Goal: Information Seeking & Learning: Compare options

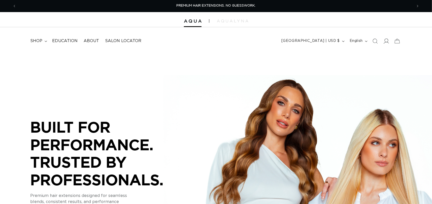
click at [384, 38] on icon at bounding box center [385, 40] width 5 height 5
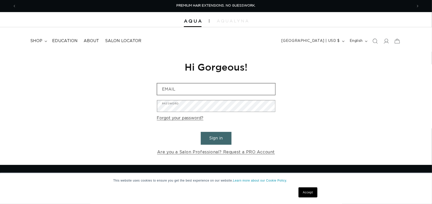
drag, startPoint x: 0, startPoint y: 0, endPoint x: 186, endPoint y: 91, distance: 207.2
click at [186, 91] on input "Email" at bounding box center [216, 88] width 118 height 11
click at [178, 87] on input "Email" at bounding box center [216, 88] width 118 height 11
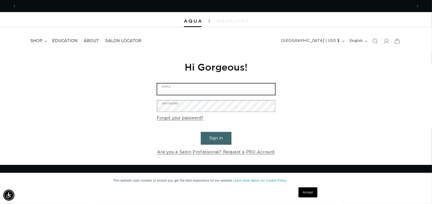
scroll to position [0, 792]
type input "janablackfield@gmail.com"
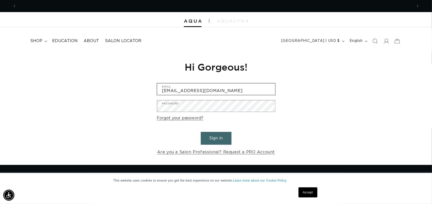
scroll to position [0, 0]
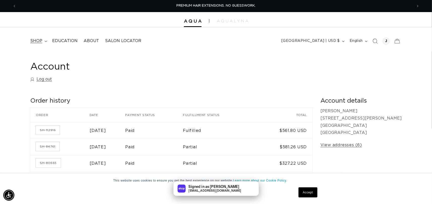
click at [40, 40] on span "shop" at bounding box center [36, 40] width 12 height 5
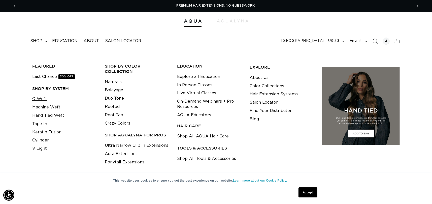
click at [40, 98] on link "Q Weft" at bounding box center [39, 99] width 15 height 8
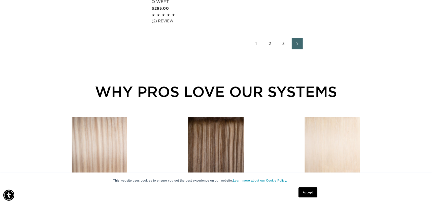
scroll to position [0, 396]
click at [270, 44] on link "2" at bounding box center [269, 43] width 11 height 11
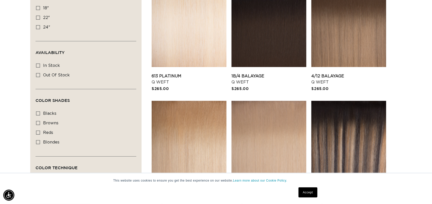
scroll to position [151, 0]
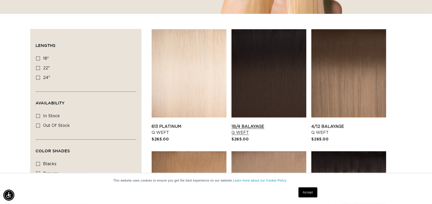
click at [273, 123] on link "1B/4 Balayage Q Weft" at bounding box center [268, 129] width 75 height 12
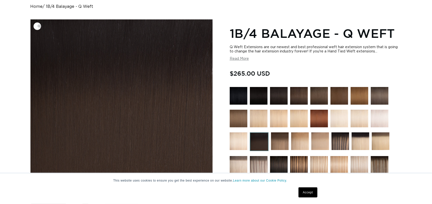
scroll to position [101, 0]
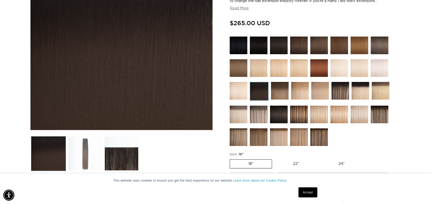
click at [87, 153] on button "Load image 2 in gallery view" at bounding box center [85, 153] width 34 height 34
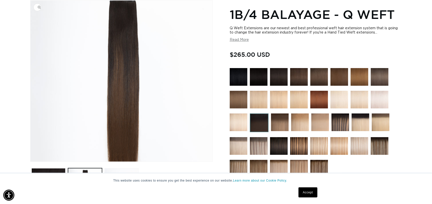
scroll to position [0, 396]
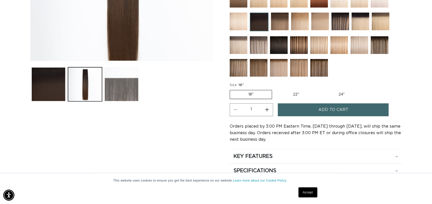
click at [128, 90] on button "Load image 3 in gallery view" at bounding box center [122, 84] width 34 height 34
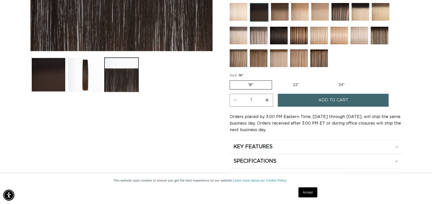
scroll to position [195, 0]
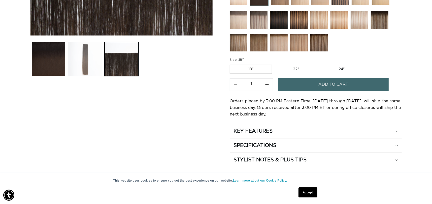
click at [93, 68] on button "Load image 2 in gallery view" at bounding box center [85, 59] width 34 height 34
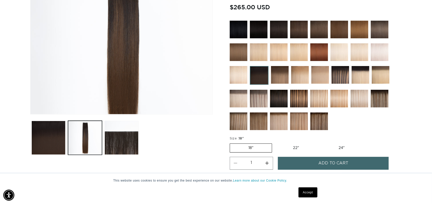
scroll to position [145, 0]
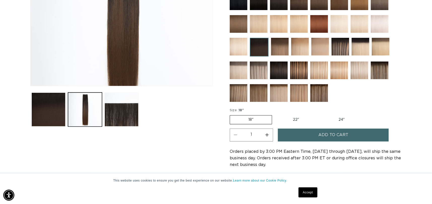
click at [295, 120] on label "22" Variant sold out or unavailable" at bounding box center [295, 119] width 43 height 9
click at [275, 114] on input "22" Variant sold out or unavailable" at bounding box center [274, 114] width 0 height 0
radio input "true"
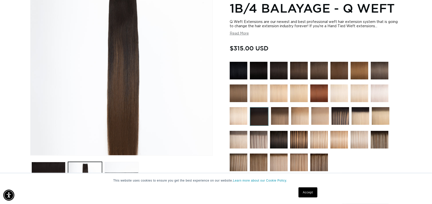
click at [300, 135] on img at bounding box center [299, 140] width 18 height 18
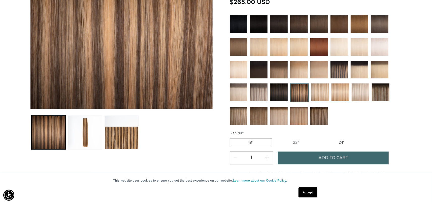
scroll to position [126, 0]
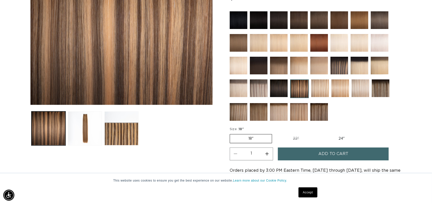
click at [388, 91] on img at bounding box center [381, 88] width 18 height 18
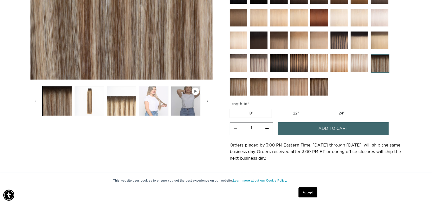
click at [155, 107] on button "Load image 4 in gallery view" at bounding box center [153, 100] width 29 height 29
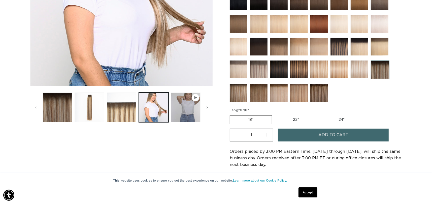
scroll to position [0, 792]
click at [132, 117] on button "Load image 3 in gallery view" at bounding box center [121, 106] width 29 height 29
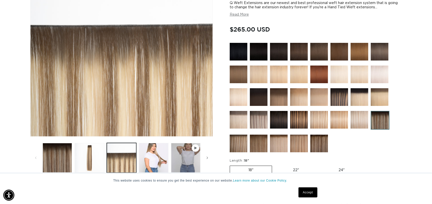
scroll to position [120, 0]
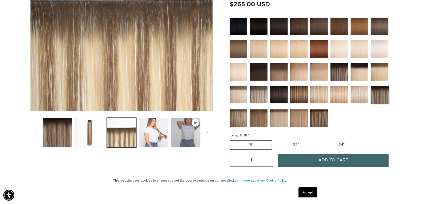
click at [293, 141] on label "22" Variant sold out or unavailable" at bounding box center [295, 145] width 43 height 9
click at [275, 140] on input "22" Variant sold out or unavailable" at bounding box center [274, 139] width 0 height 0
radio input "true"
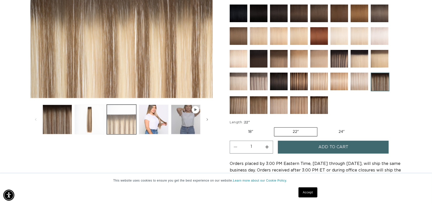
scroll to position [145, 0]
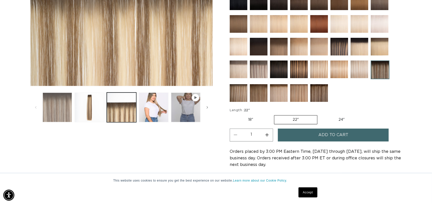
click at [54, 110] on button "Load image 1 in gallery view" at bounding box center [57, 106] width 29 height 29
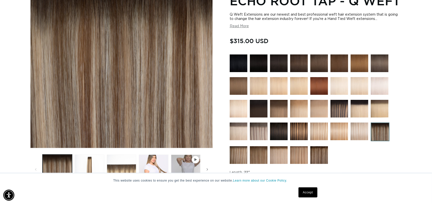
scroll to position [94, 0]
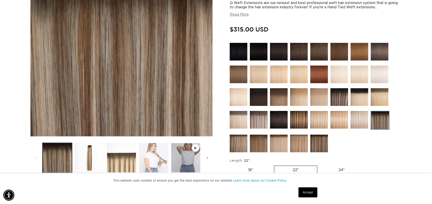
click at [154, 167] on button "Load image 4 in gallery view" at bounding box center [153, 157] width 29 height 29
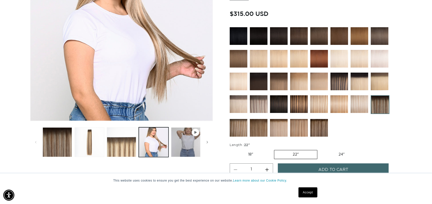
scroll to position [120, 0]
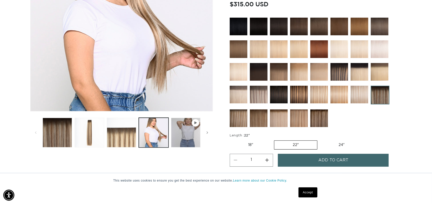
click at [197, 122] on icon "Gallery Viewer" at bounding box center [195, 122] width 3 height 3
click at [193, 125] on span "Gallery Viewer" at bounding box center [196, 123] width 8 height 8
click at [196, 123] on icon "Gallery Viewer" at bounding box center [195, 122] width 3 height 3
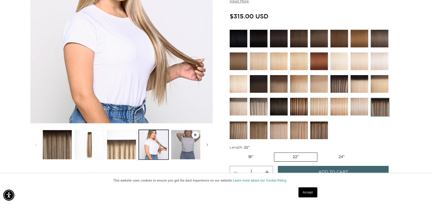
scroll to position [120, 0]
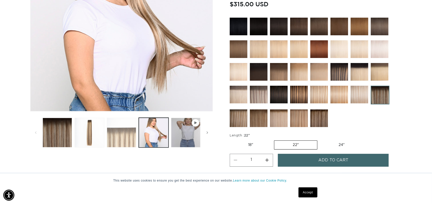
click at [131, 133] on button "Load image 3 in gallery view" at bounding box center [121, 132] width 29 height 29
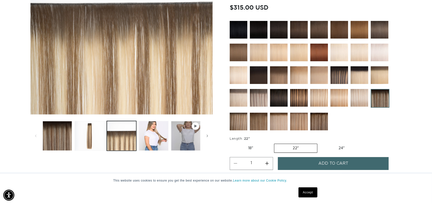
scroll to position [0, 792]
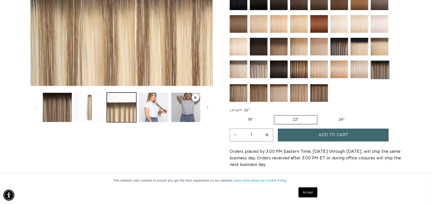
click at [96, 116] on button "Load image 2 in gallery view" at bounding box center [89, 106] width 29 height 29
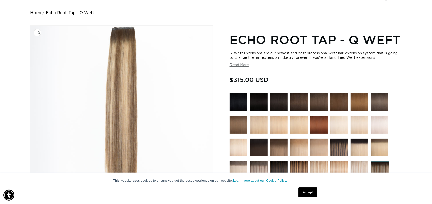
scroll to position [0, 0]
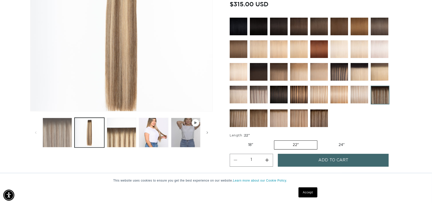
click at [56, 138] on button "Load image 1 in gallery view" at bounding box center [57, 132] width 29 height 29
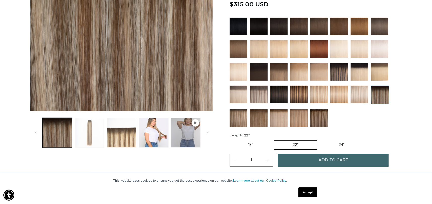
click at [102, 136] on button "Load image 2 in gallery view" at bounding box center [89, 132] width 29 height 29
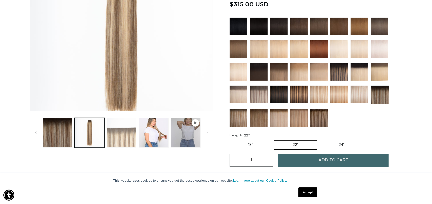
click at [126, 135] on button "Load image 3 in gallery view" at bounding box center [121, 132] width 29 height 29
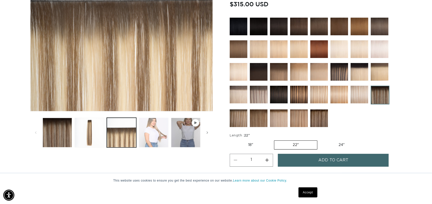
click at [149, 137] on button "Load image 4 in gallery view" at bounding box center [153, 132] width 29 height 29
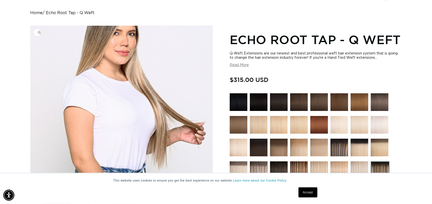
click at [180, 107] on img "Gallery Viewer" at bounding box center [121, 106] width 182 height 161
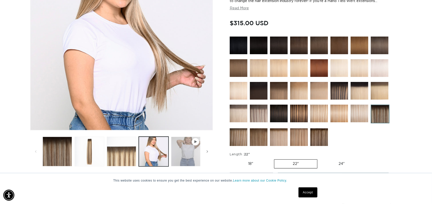
click at [186, 147] on button "Play video 1 in gallery view" at bounding box center [185, 150] width 29 height 29
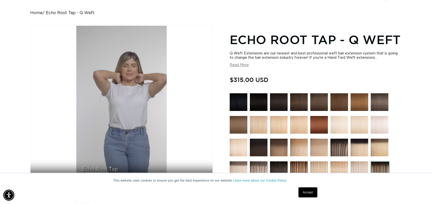
click at [296, 100] on img at bounding box center [299, 102] width 18 height 18
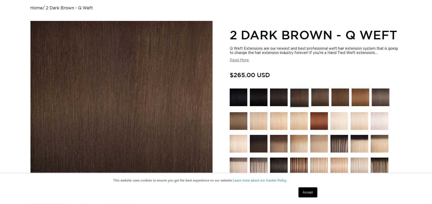
scroll to position [50, 0]
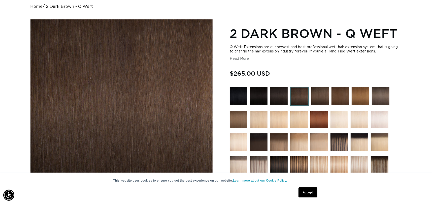
click at [256, 149] on img at bounding box center [259, 142] width 18 height 18
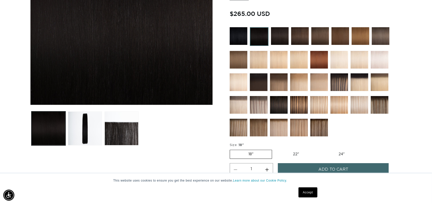
scroll to position [0, 396]
click at [259, 88] on img at bounding box center [259, 82] width 18 height 18
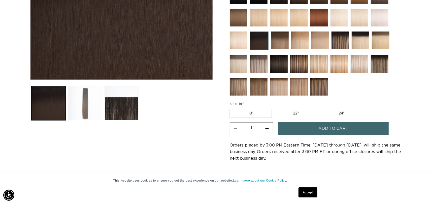
scroll to position [0, 396]
click at [81, 100] on button "Load image 2 in gallery view" at bounding box center [85, 103] width 34 height 34
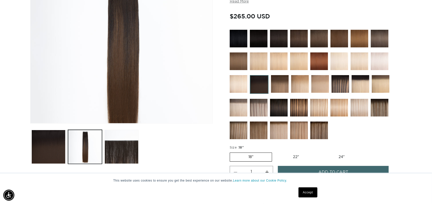
scroll to position [120, 0]
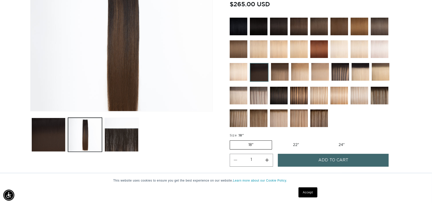
click at [324, 119] on img at bounding box center [319, 118] width 18 height 18
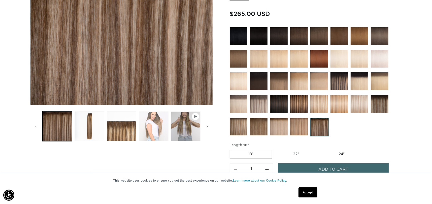
click at [164, 125] on button "Load image 4 in gallery view" at bounding box center [153, 125] width 29 height 29
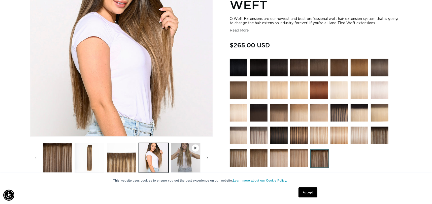
scroll to position [120, 0]
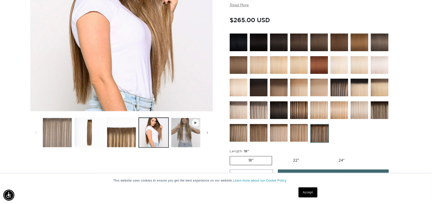
click at [69, 139] on button "Load image 1 in gallery view" at bounding box center [57, 132] width 29 height 29
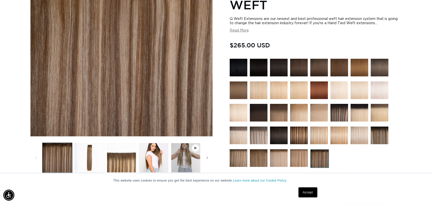
scroll to position [0, 0]
click at [115, 166] on button "Load image 3 in gallery view" at bounding box center [121, 157] width 29 height 29
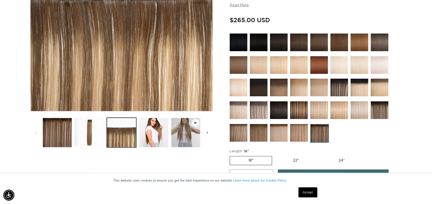
scroll to position [0, 792]
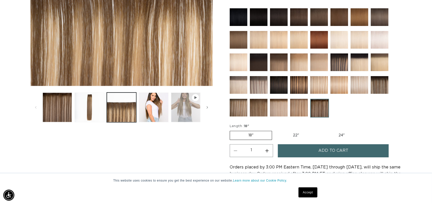
click at [194, 107] on button "Play video 1 in gallery view" at bounding box center [185, 106] width 29 height 29
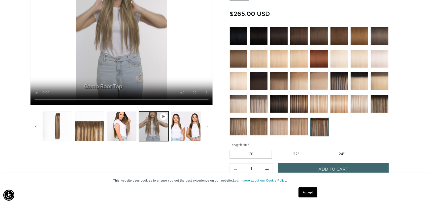
scroll to position [0, 396]
click at [344, 78] on img at bounding box center [339, 81] width 18 height 18
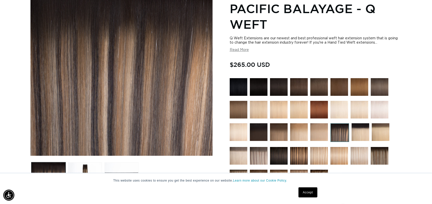
scroll to position [25, 0]
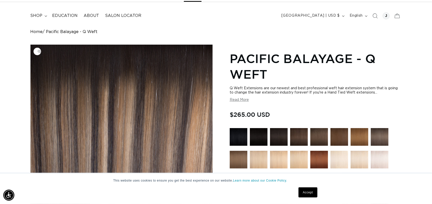
click at [133, 94] on img "Gallery Viewer" at bounding box center [121, 125] width 182 height 161
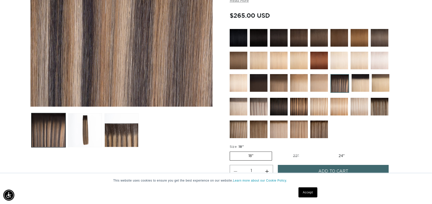
scroll to position [126, 0]
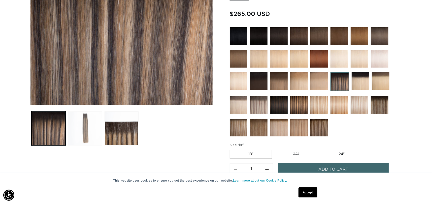
click at [86, 132] on button "Load image 2 in gallery view" at bounding box center [85, 128] width 34 height 34
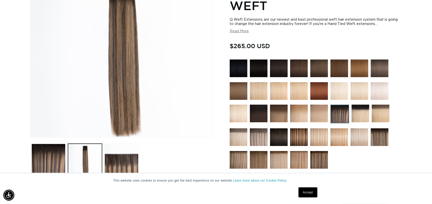
scroll to position [120, 0]
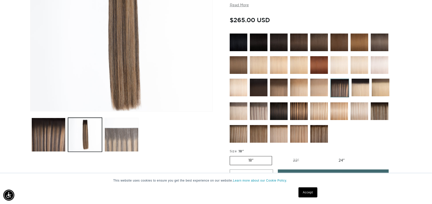
click at [130, 140] on button "Load image 3 in gallery view" at bounding box center [122, 135] width 34 height 34
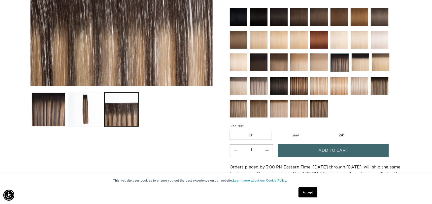
scroll to position [170, 0]
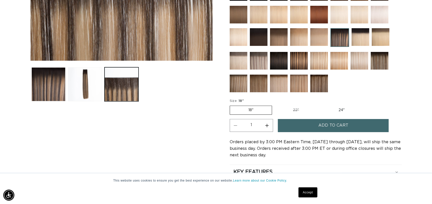
click at [295, 107] on label "22" Variant sold out or unavailable" at bounding box center [295, 110] width 43 height 9
click at [275, 105] on input "22" Variant sold out or unavailable" at bounding box center [274, 105] width 0 height 0
radio input "true"
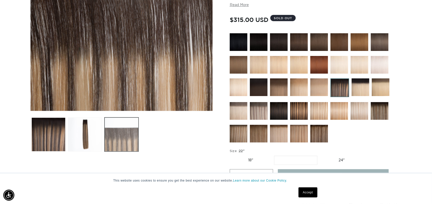
scroll to position [120, 0]
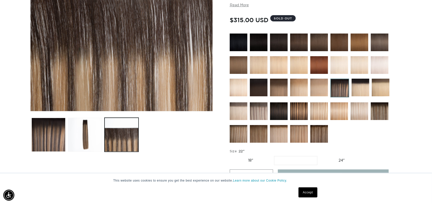
click at [141, 140] on ul "Gallery Viewer" at bounding box center [121, 134] width 183 height 37
click at [135, 139] on button "Load image 3 in gallery view" at bounding box center [122, 135] width 34 height 34
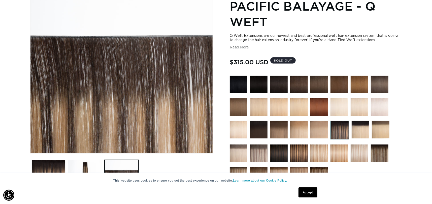
scroll to position [69, 0]
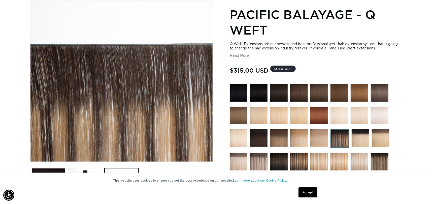
click at [337, 136] on img at bounding box center [339, 138] width 19 height 19
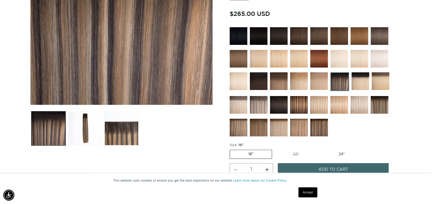
scroll to position [0, 396]
click at [322, 128] on img at bounding box center [319, 128] width 18 height 18
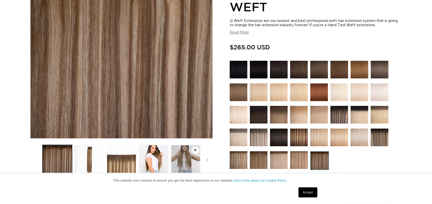
scroll to position [101, 0]
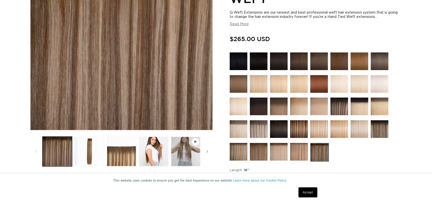
click at [304, 129] on img at bounding box center [299, 129] width 18 height 18
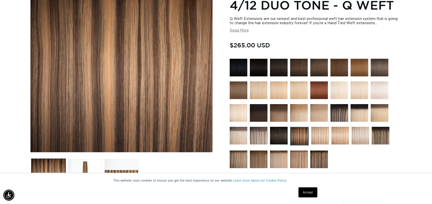
scroll to position [101, 0]
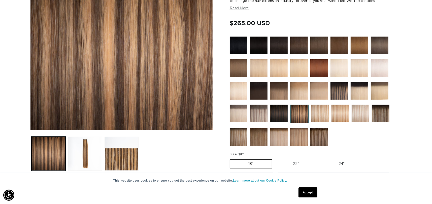
click at [265, 116] on img at bounding box center [259, 114] width 18 height 18
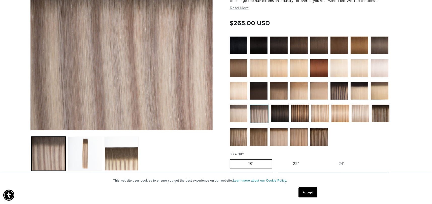
scroll to position [0, 396]
click at [265, 146] on img at bounding box center [259, 137] width 18 height 18
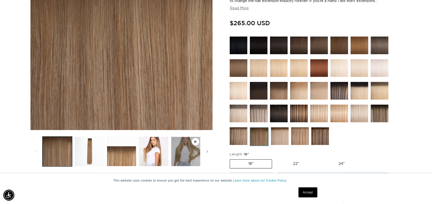
scroll to position [0, 792]
click at [377, 109] on img at bounding box center [380, 114] width 18 height 18
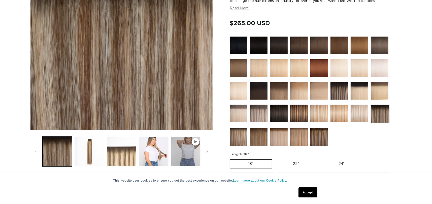
scroll to position [126, 0]
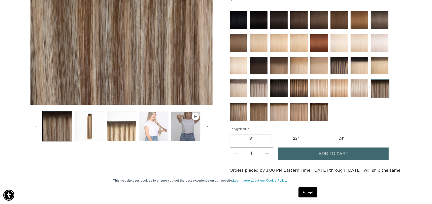
click at [150, 128] on button "Load image 4 in gallery view" at bounding box center [153, 125] width 29 height 29
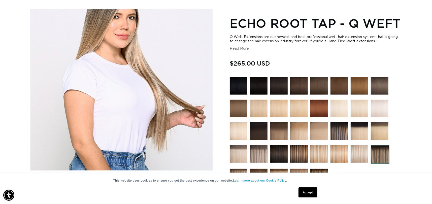
scroll to position [0, 792]
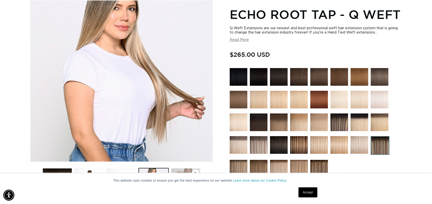
click at [188, 169] on button "Play video 1 in gallery view" at bounding box center [185, 182] width 29 height 29
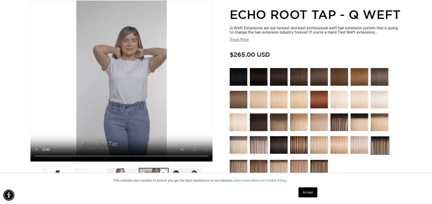
scroll to position [0, 0]
click at [377, 142] on img at bounding box center [380, 145] width 19 height 19
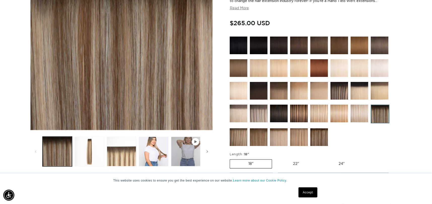
scroll to position [0, 396]
click at [263, 113] on img at bounding box center [259, 114] width 18 height 18
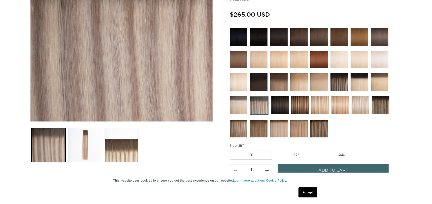
scroll to position [126, 0]
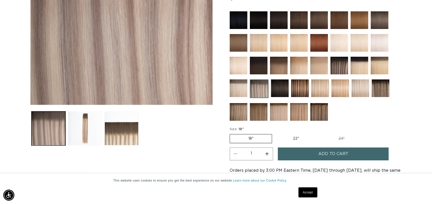
click at [293, 97] on img at bounding box center [300, 88] width 18 height 18
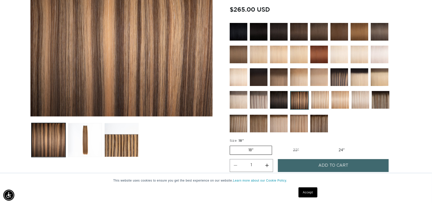
scroll to position [126, 0]
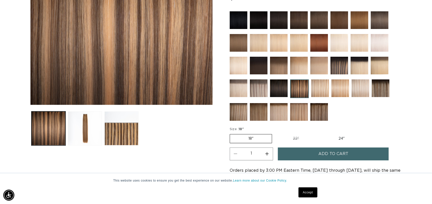
click at [265, 116] on img at bounding box center [259, 112] width 18 height 18
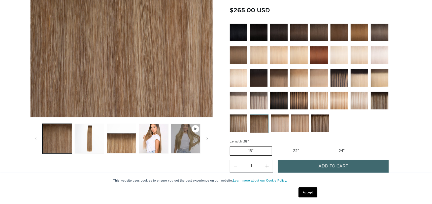
scroll to position [126, 0]
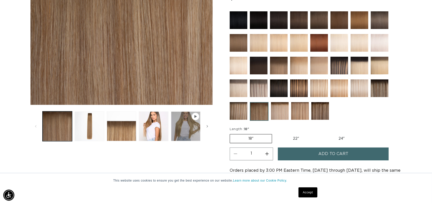
click at [241, 111] on img at bounding box center [239, 111] width 18 height 18
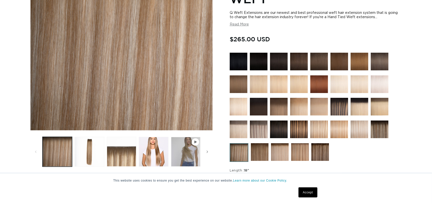
scroll to position [101, 0]
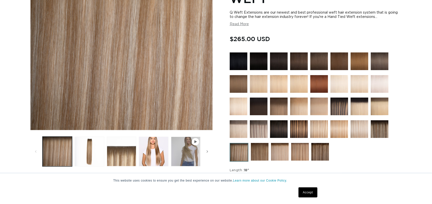
click at [384, 133] on img at bounding box center [380, 129] width 18 height 18
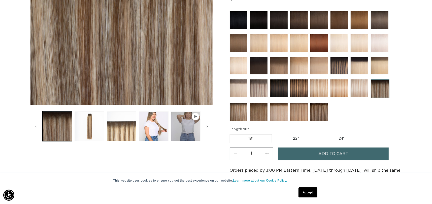
scroll to position [0, 396]
click at [344, 69] on img at bounding box center [339, 66] width 18 height 18
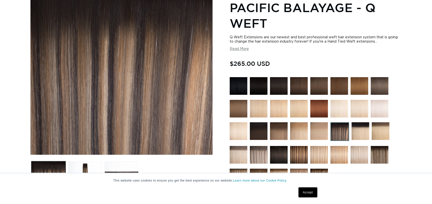
scroll to position [101, 0]
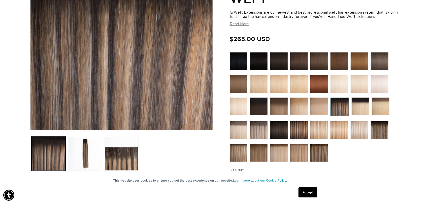
click at [302, 132] on img at bounding box center [299, 130] width 18 height 18
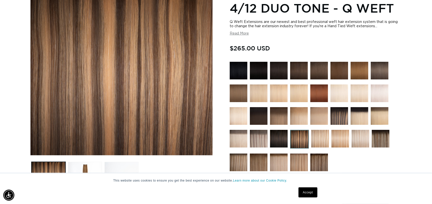
click at [323, 162] on img at bounding box center [319, 162] width 18 height 18
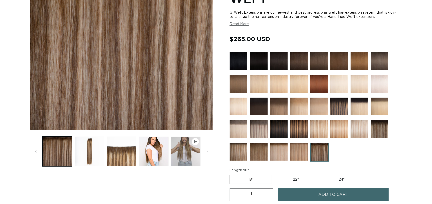
scroll to position [107, 0]
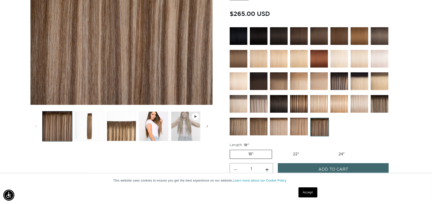
click at [184, 132] on button "Play video 1 in gallery view" at bounding box center [185, 125] width 29 height 29
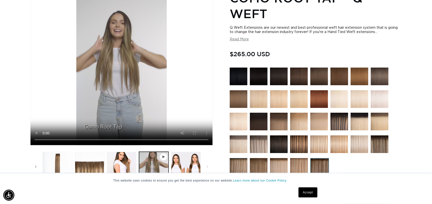
scroll to position [94, 0]
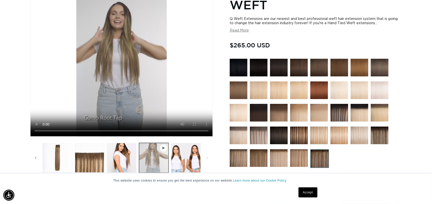
click at [141, 161] on button "Play video 1 in gallery view" at bounding box center [153, 157] width 29 height 29
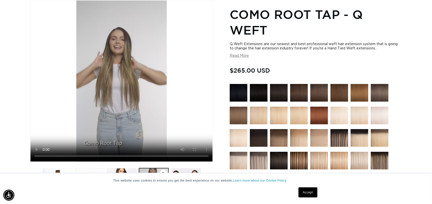
scroll to position [0, 396]
click at [128, 173] on div "This website uses cookies to ensure you get the best experience on our website.…" at bounding box center [216, 188] width 252 height 31
click at [129, 172] on button "Load image 4 in gallery view" at bounding box center [121, 182] width 29 height 29
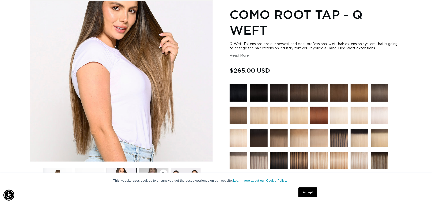
scroll to position [0, 792]
